Goal: Transaction & Acquisition: Purchase product/service

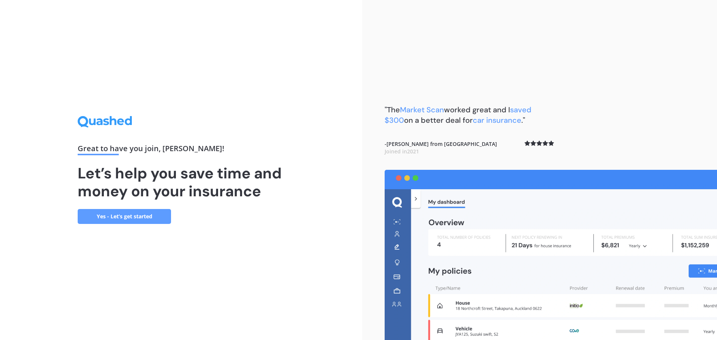
click at [108, 217] on link "Yes - Let’s get started" at bounding box center [124, 216] width 93 height 15
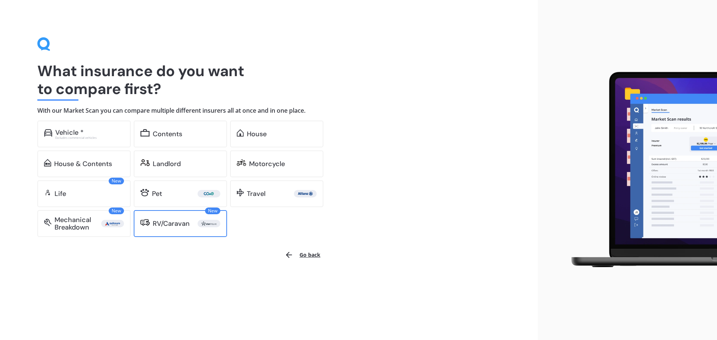
click at [170, 225] on div "RV/Caravan" at bounding box center [171, 223] width 37 height 7
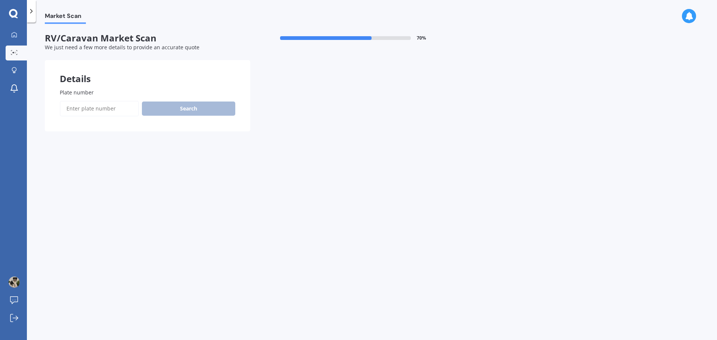
click at [80, 104] on input "Plate number" at bounding box center [99, 109] width 79 height 16
paste input "HCG585"
type input "HCG585"
click at [187, 107] on button "Search" at bounding box center [188, 109] width 93 height 14
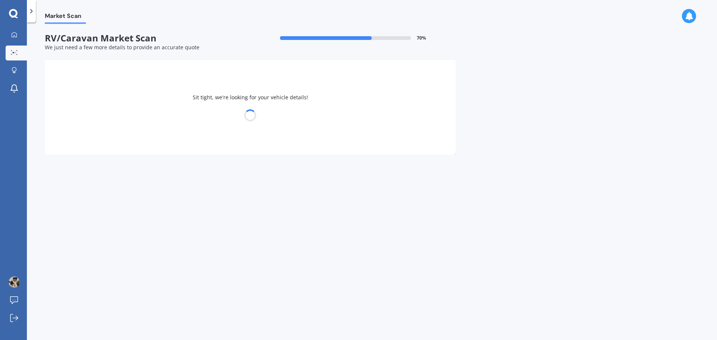
select select "FIAT"
select select "DUCATO"
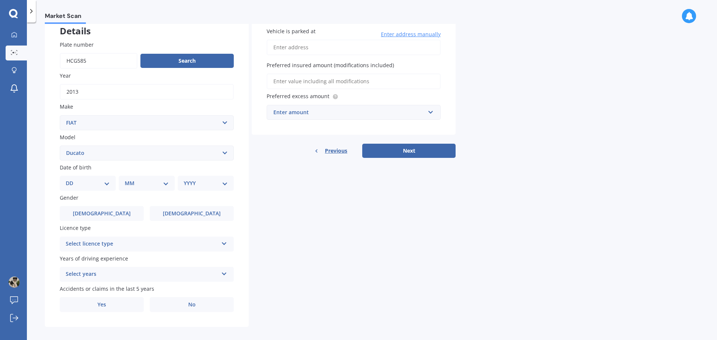
scroll to position [54, 0]
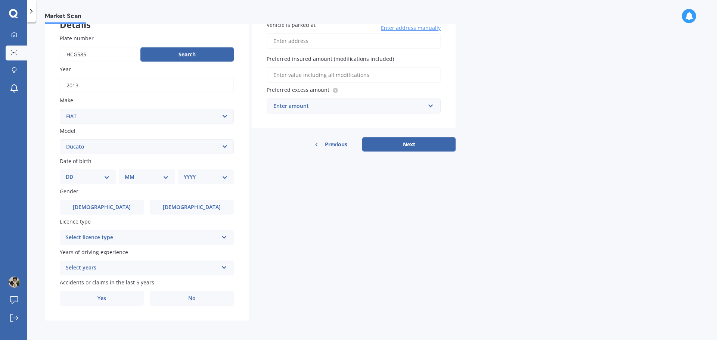
click at [83, 181] on select "DD 01 02 03 04 05 06 07 08 09 10 11 12 13 14 15 16 17 18 19 20 21 22 23 24 25 2…" at bounding box center [88, 177] width 44 height 8
select select "17"
click at [72, 173] on select "DD 01 02 03 04 05 06 07 08 09 10 11 12 13 14 15 16 17 18 19 20 21 22 23 24 25 2…" at bounding box center [88, 177] width 44 height 8
click at [132, 175] on select "MM 01 02 03 04 05 06 07 08 09 10 11 12" at bounding box center [148, 177] width 41 height 8
select select "03"
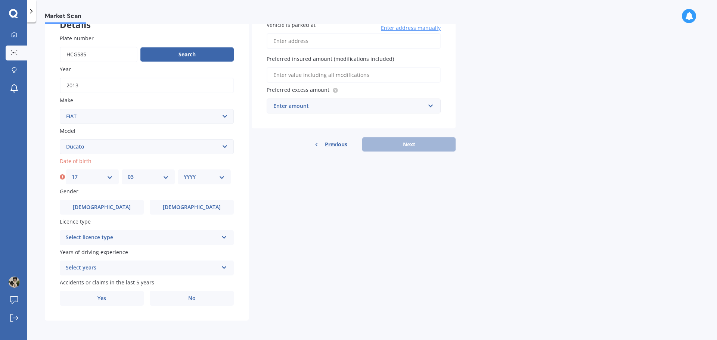
click at [128, 173] on select "MM 01 02 03 04 05 06 07 08 09 10 11 12" at bounding box center [148, 177] width 41 height 8
click at [195, 175] on select "YYYY 2025 2024 2023 2022 2021 2020 2019 2018 2017 2016 2015 2014 2013 2012 2011…" at bounding box center [204, 177] width 41 height 8
select select "1978"
click at [184, 173] on select "YYYY 2025 2024 2023 2022 2021 2020 2019 2018 2017 2016 2015 2014 2013 2012 2011…" at bounding box center [204, 177] width 41 height 8
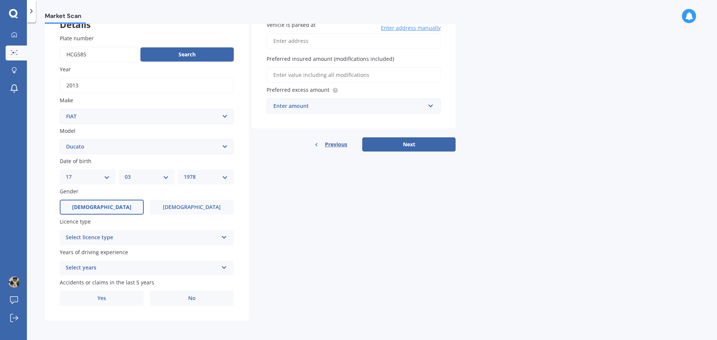
click at [99, 209] on span "[DEMOGRAPHIC_DATA]" at bounding box center [101, 207] width 59 height 6
click at [0, 0] on input "[DEMOGRAPHIC_DATA]" at bounding box center [0, 0] width 0 height 0
click at [102, 237] on div "Select licence type" at bounding box center [142, 237] width 152 height 9
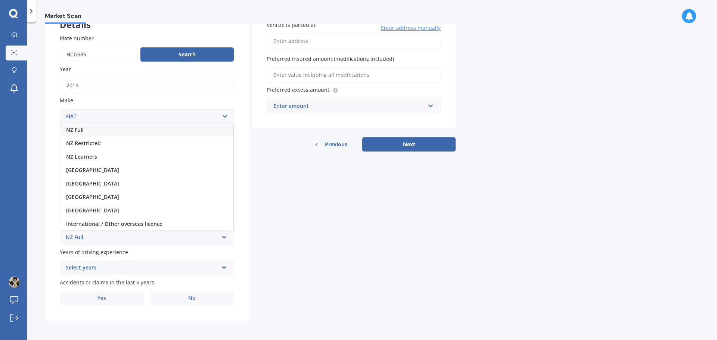
click at [80, 130] on span "NZ Full" at bounding box center [75, 129] width 18 height 7
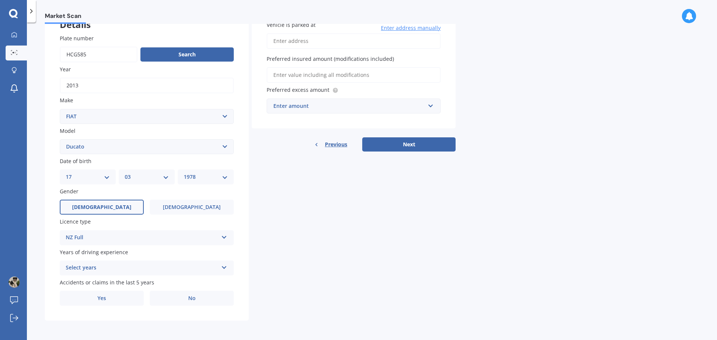
click at [91, 271] on div "Select years" at bounding box center [142, 268] width 152 height 9
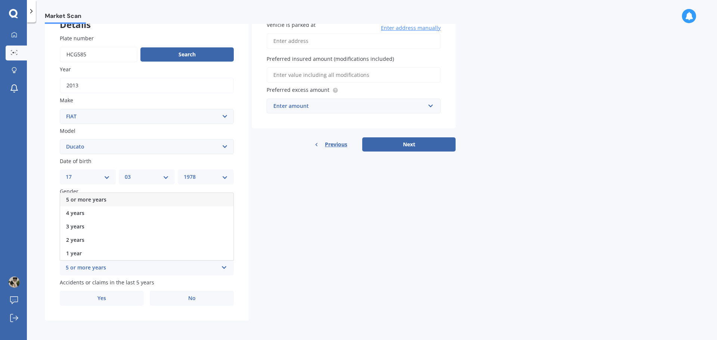
click at [95, 200] on span "5 or more years" at bounding box center [86, 199] width 40 height 7
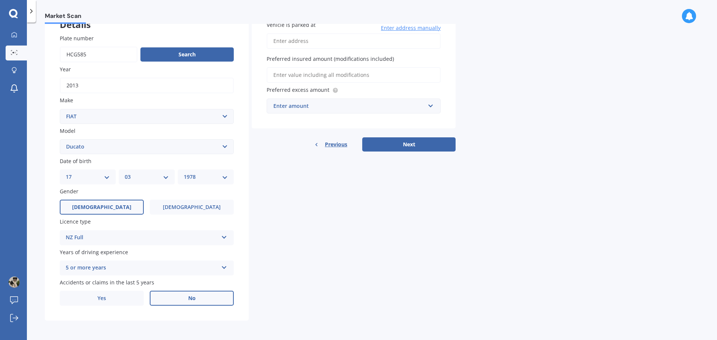
click at [180, 299] on label "No" at bounding box center [192, 298] width 84 height 15
click at [0, 0] on input "No" at bounding box center [0, 0] width 0 height 0
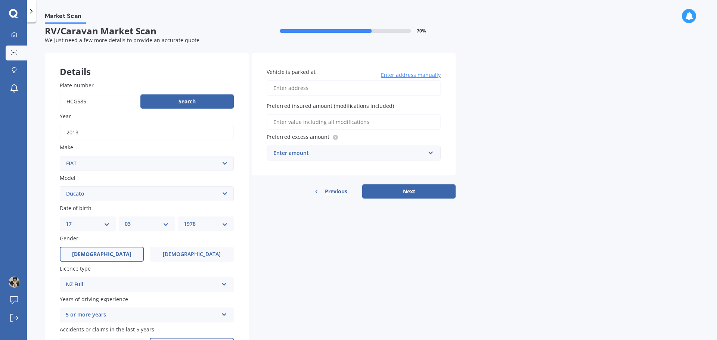
scroll to position [0, 0]
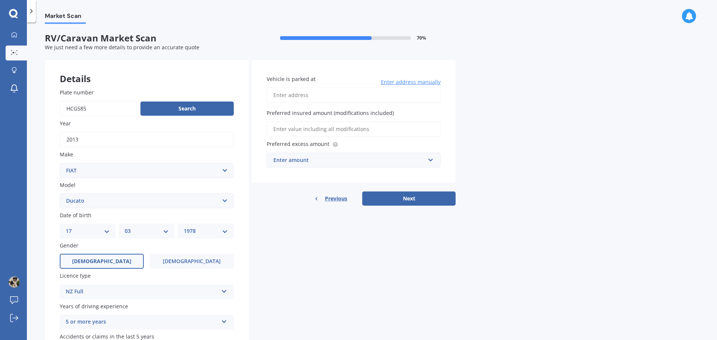
click at [271, 96] on input "Vehicle is parked at" at bounding box center [354, 95] width 174 height 16
type input "[STREET_ADDRESS] 2014"
click at [308, 129] on input "Preferred insured amount (modifications included)" at bounding box center [354, 129] width 174 height 16
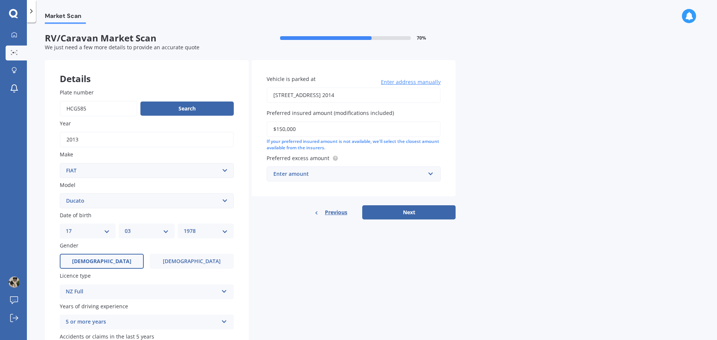
type input "$150,000"
click at [291, 169] on input "text" at bounding box center [350, 174] width 167 height 14
click at [281, 187] on span "$500" at bounding box center [279, 187] width 12 height 7
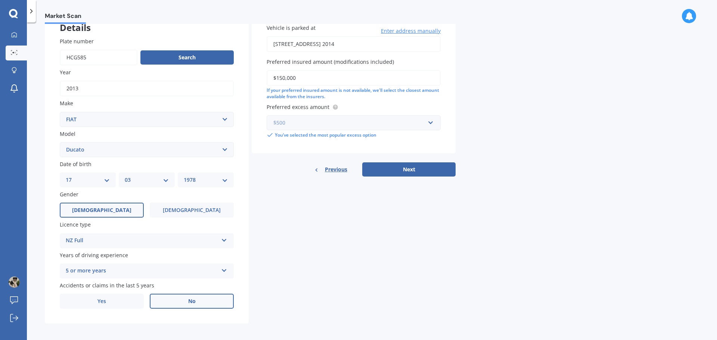
scroll to position [54, 0]
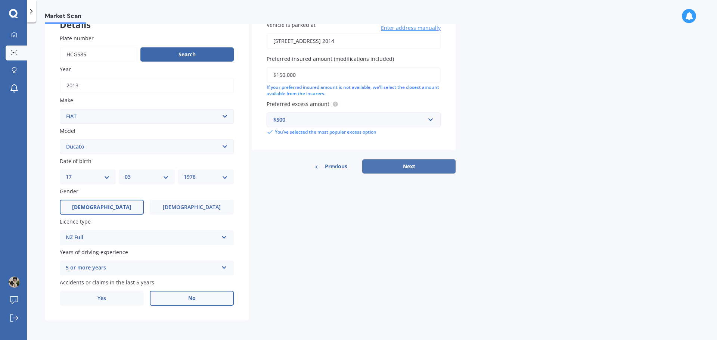
click at [387, 164] on button "Next" at bounding box center [408, 166] width 93 height 14
select select "17"
select select "03"
select select "1978"
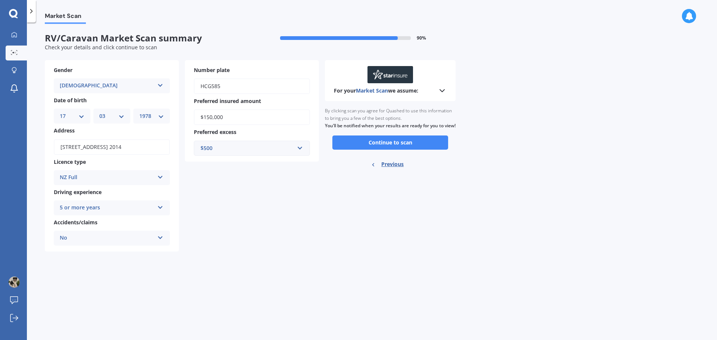
scroll to position [0, 0]
click at [376, 150] on button "Continue to scan" at bounding box center [390, 143] width 116 height 14
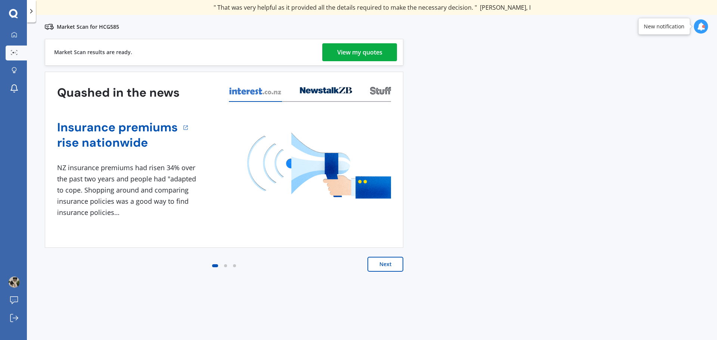
click at [351, 54] on div "View my quotes" at bounding box center [359, 52] width 45 height 18
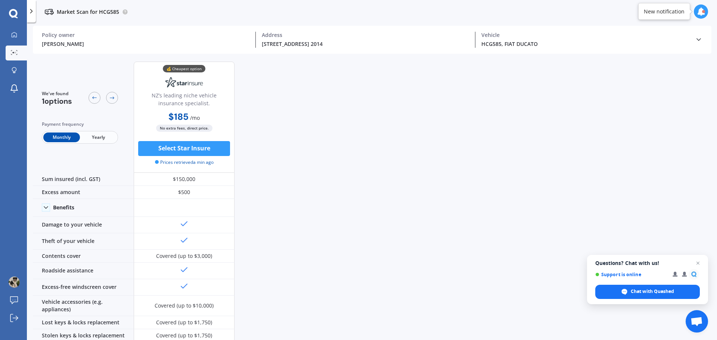
click at [100, 138] on span "Yearly" at bounding box center [98, 138] width 37 height 10
click at [50, 136] on span "Monthly" at bounding box center [61, 138] width 37 height 10
click at [172, 150] on button "Select Star Insure" at bounding box center [184, 148] width 92 height 15
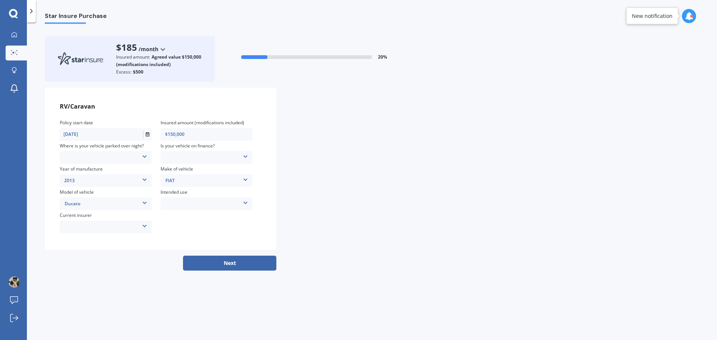
click at [136, 228] on div "AAI AMI IAG - NZI/State [PERSON_NAME] Vero Unknown Other insurer Ando Star Insu…" at bounding box center [106, 227] width 92 height 8
click at [179, 201] on div "Weekend Use Holiday/Sporadic use Full time / live in travel Storage/Restoration…" at bounding box center [207, 204] width 92 height 8
click at [92, 157] on div "Locked Garage Storage unit Carport Locked shed ‘behind’ house Driveway Streetsi…" at bounding box center [106, 157] width 92 height 8
click at [401, 193] on div "RV/Caravan Policy start date [DATE] Insured amount (modifications included) $15…" at bounding box center [372, 169] width 654 height 162
